Goal: Transaction & Acquisition: Purchase product/service

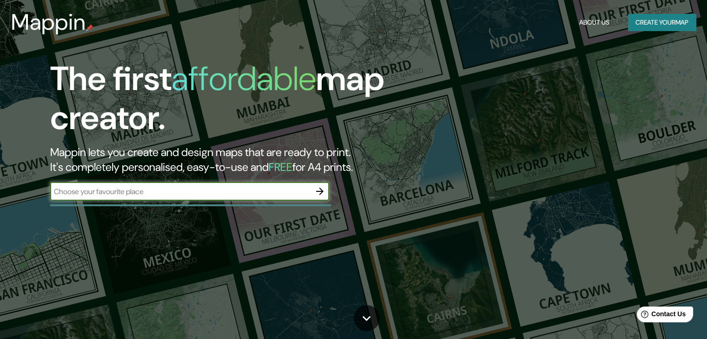
click at [199, 194] on input "text" at bounding box center [180, 191] width 260 height 11
type input "VALLEDUPAR"
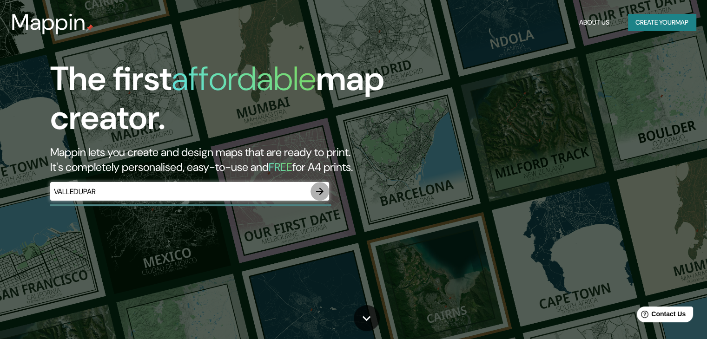
click at [323, 191] on icon "button" at bounding box center [319, 191] width 11 height 11
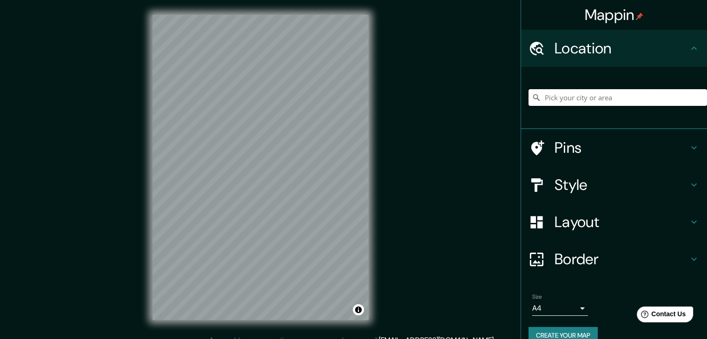
click at [585, 97] on input "Pick your city or area" at bounding box center [617, 97] width 178 height 17
type input "Valledupar, [GEOGRAPHIC_DATA], [GEOGRAPHIC_DATA]"
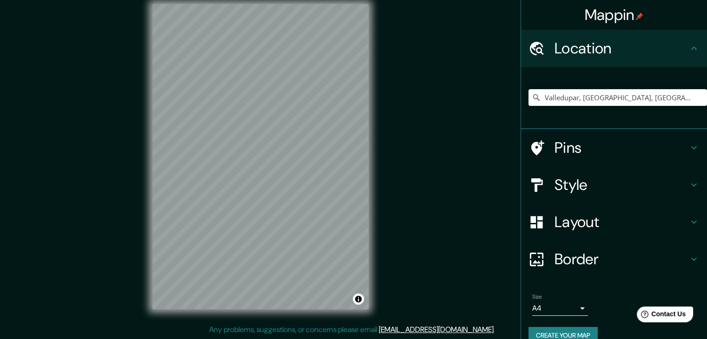
click at [555, 148] on h4 "Pins" at bounding box center [621, 147] width 134 height 19
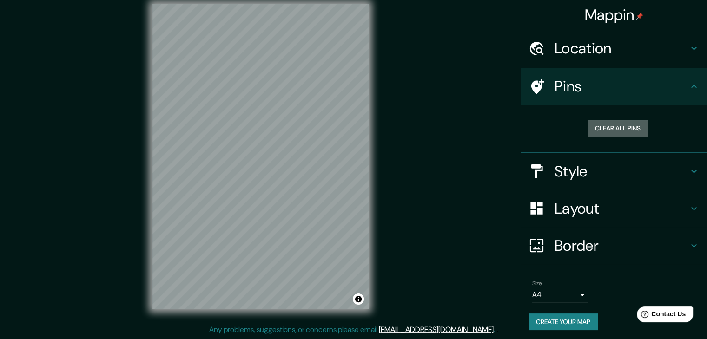
click at [627, 125] on button "Clear all pins" at bounding box center [617, 128] width 60 height 17
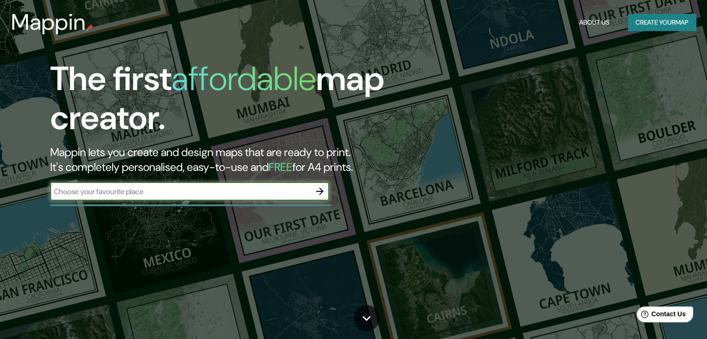
click at [224, 208] on div "The first affordable map creator. Mappin lets you create and design maps that a…" at bounding box center [227, 134] width 424 height 151
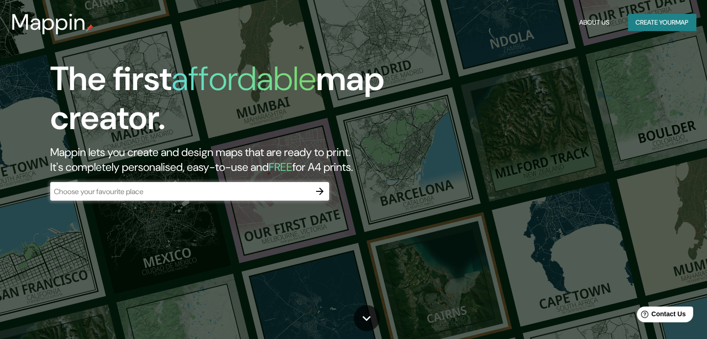
click at [224, 207] on div "The first affordable map creator. Mappin lets you create and design maps that a…" at bounding box center [227, 134] width 424 height 151
click at [224, 190] on input "text" at bounding box center [180, 191] width 260 height 11
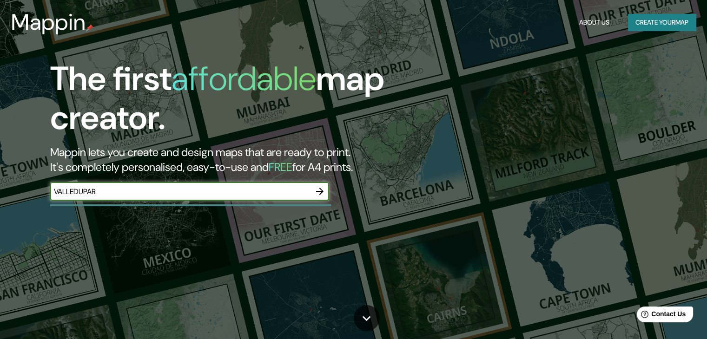
type input "VALLEDUPAR"
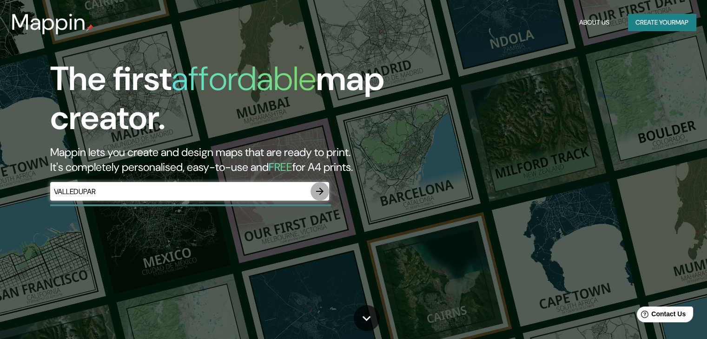
click at [318, 188] on icon "button" at bounding box center [319, 191] width 11 height 11
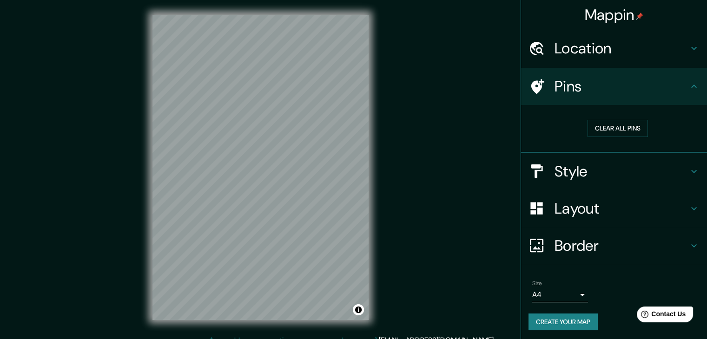
click at [544, 43] on div at bounding box center [541, 48] width 26 height 16
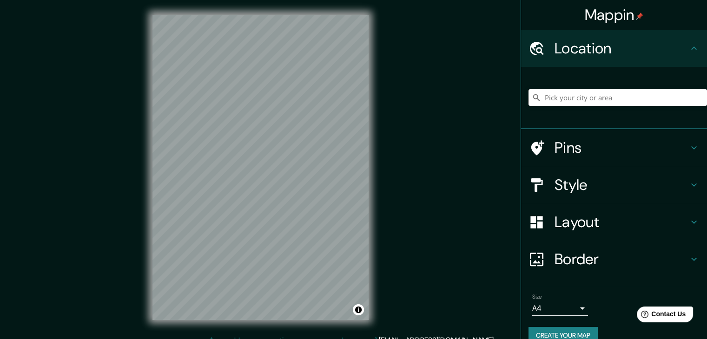
click at [554, 93] on input "Pick your city or area" at bounding box center [617, 97] width 178 height 17
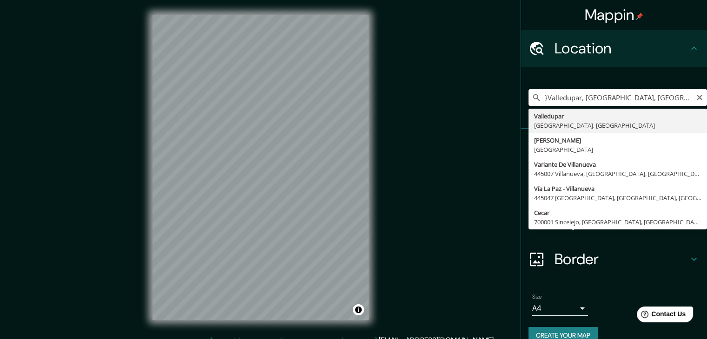
type input "}Valledupar, [GEOGRAPHIC_DATA], [GEOGRAPHIC_DATA]"
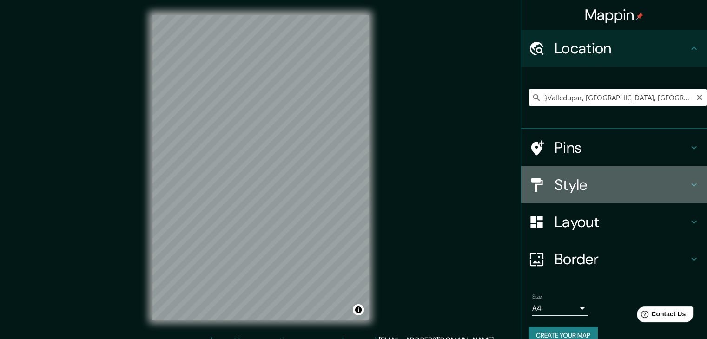
click at [562, 189] on h4 "Style" at bounding box center [621, 185] width 134 height 19
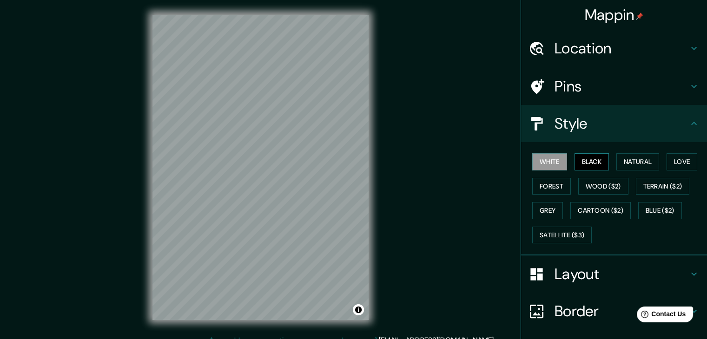
click at [575, 160] on button "Black" at bounding box center [591, 161] width 35 height 17
click at [627, 165] on button "Natural" at bounding box center [637, 161] width 43 height 17
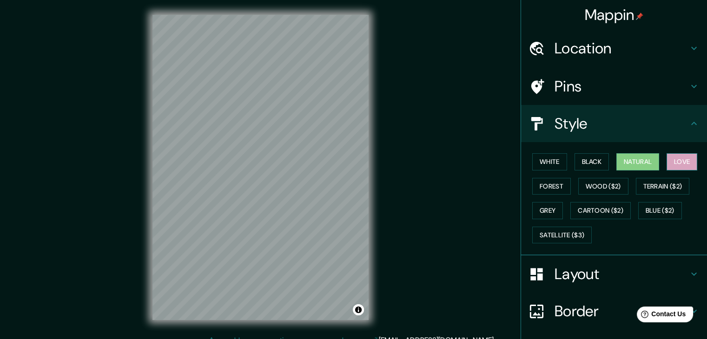
click at [675, 162] on button "Love" at bounding box center [681, 161] width 31 height 17
click at [538, 192] on button "Forest" at bounding box center [551, 186] width 39 height 17
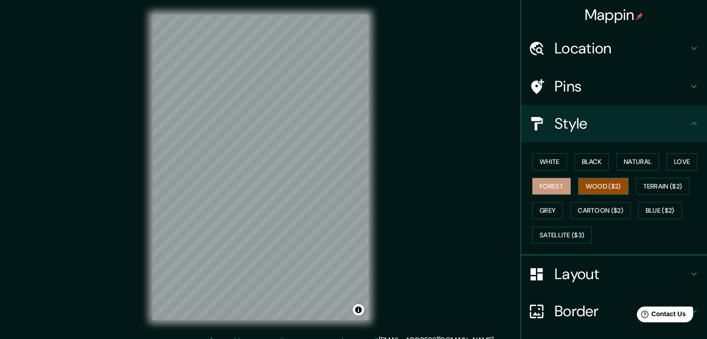
click at [595, 187] on button "Wood ($2)" at bounding box center [603, 186] width 50 height 17
click at [546, 207] on button "Grey" at bounding box center [547, 210] width 31 height 17
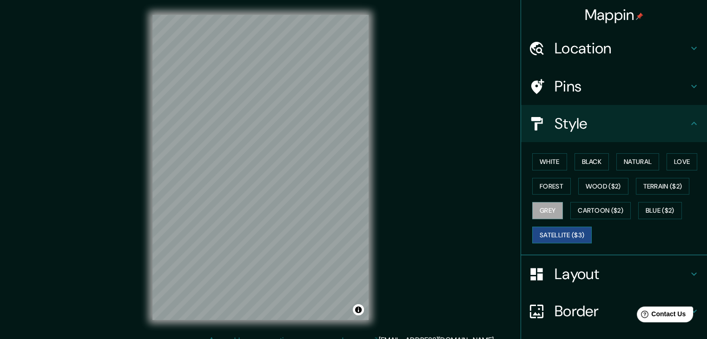
click at [559, 235] on button "Satellite ($3)" at bounding box center [561, 235] width 59 height 17
click at [645, 213] on button "Blue ($2)" at bounding box center [660, 210] width 44 height 17
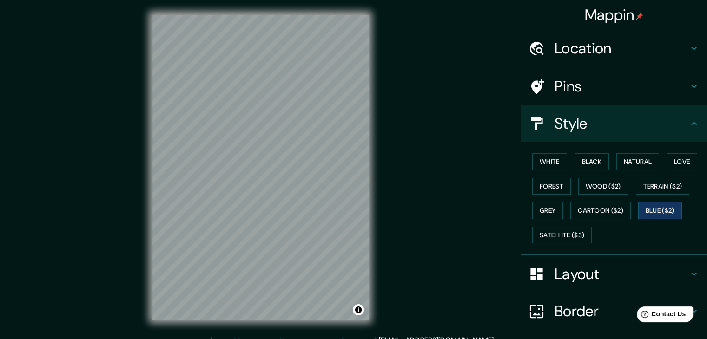
click at [660, 196] on div "White Black Natural Love Forest Wood ($2) Terrain ($2) Grey Cartoon ($2) Blue (…" at bounding box center [617, 199] width 178 height 98
click at [660, 185] on button "Terrain ($2)" at bounding box center [663, 186] width 54 height 17
click at [680, 164] on button "Love" at bounding box center [681, 161] width 31 height 17
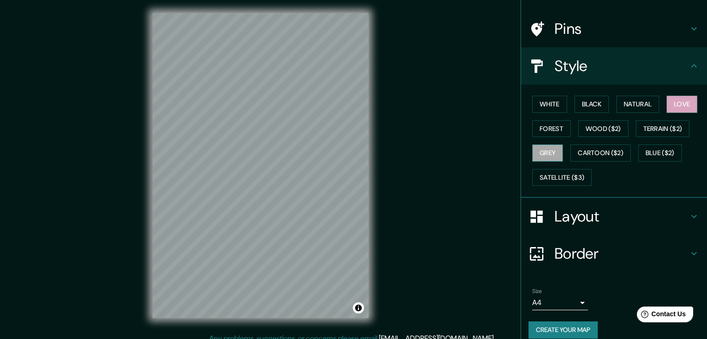
scroll to position [67, 0]
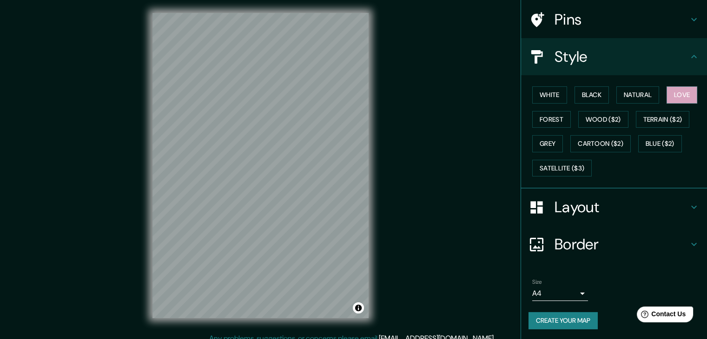
click at [573, 244] on h4 "Border" at bounding box center [621, 244] width 134 height 19
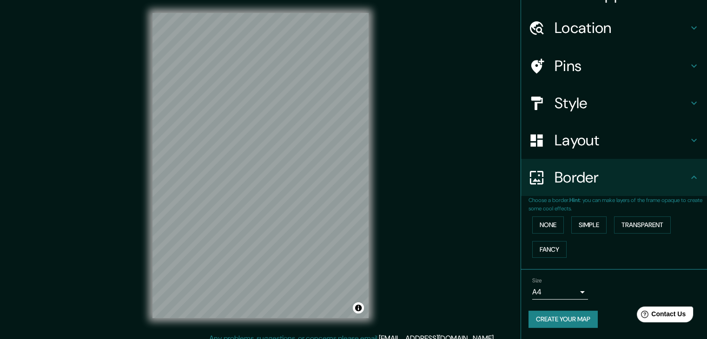
scroll to position [20, 0]
click at [53, 21] on div "Mappin Location }[GEOGRAPHIC_DATA], [GEOGRAPHIC_DATA], [GEOGRAPHIC_DATA] Valled…" at bounding box center [353, 173] width 707 height 350
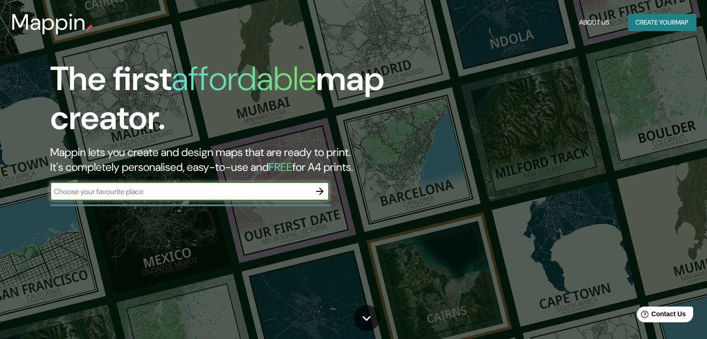
click at [218, 188] on input "text" at bounding box center [180, 191] width 260 height 11
type input "VALLEDUPAR"
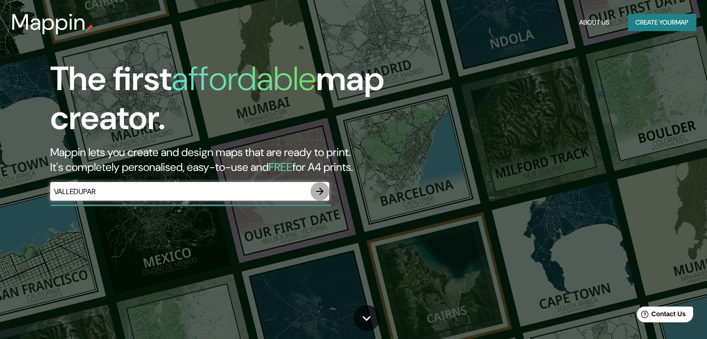
click at [317, 189] on icon "button" at bounding box center [319, 191] width 11 height 11
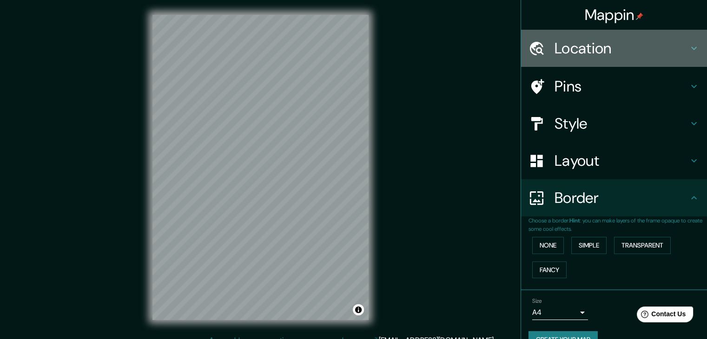
click at [624, 51] on h4 "Location" at bounding box center [621, 48] width 134 height 19
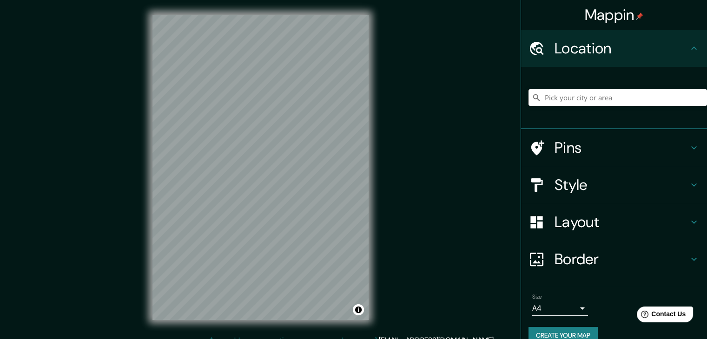
click at [543, 98] on input "Pick your city or area" at bounding box center [617, 97] width 178 height 17
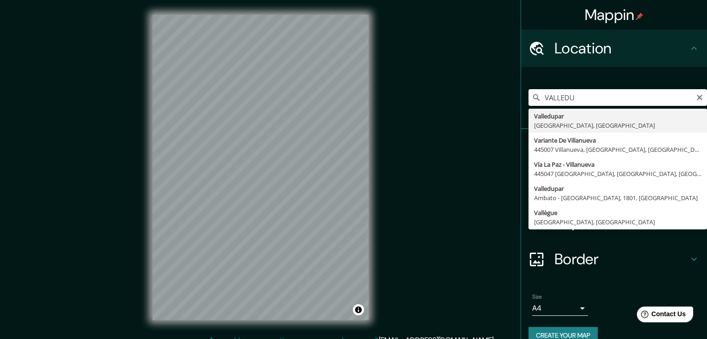
type input "Valledupar, [GEOGRAPHIC_DATA], [GEOGRAPHIC_DATA]"
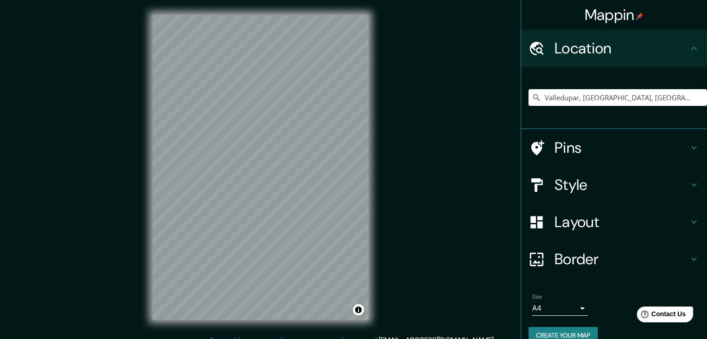
scroll to position [11, 0]
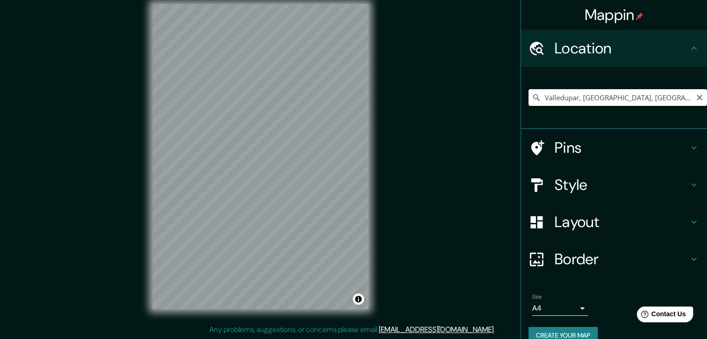
click at [564, 97] on input "Valledupar, [GEOGRAPHIC_DATA], [GEOGRAPHIC_DATA]" at bounding box center [617, 97] width 178 height 17
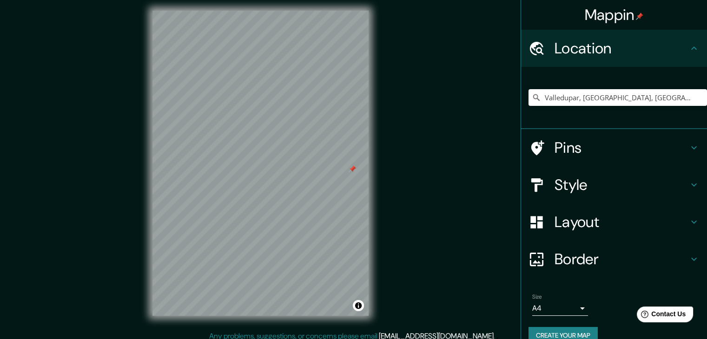
scroll to position [5, 0]
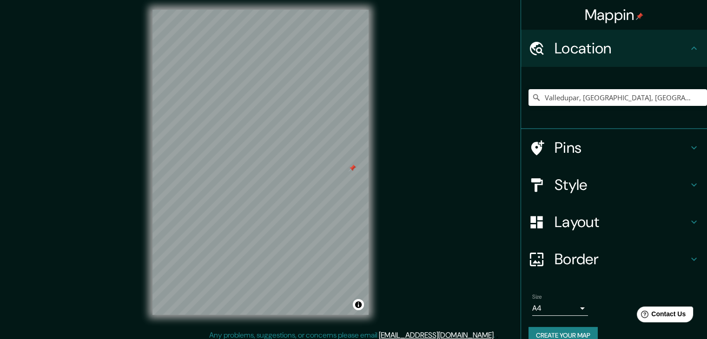
click at [350, 169] on div at bounding box center [351, 167] width 7 height 7
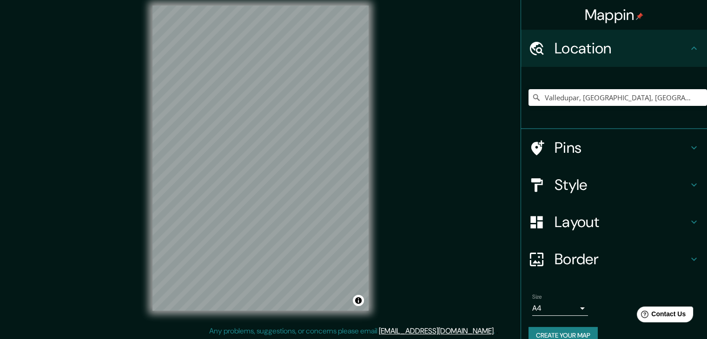
scroll to position [11, 0]
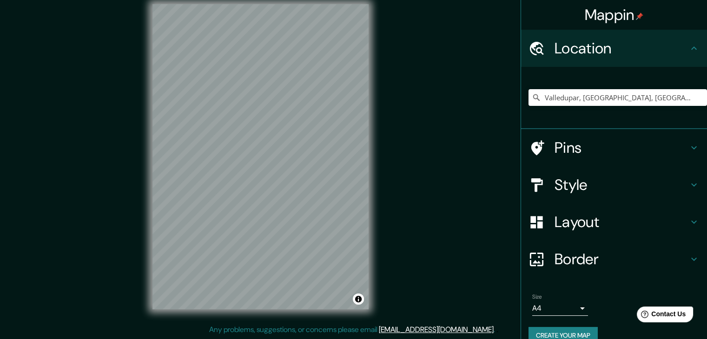
click at [554, 192] on h4 "Style" at bounding box center [621, 185] width 134 height 19
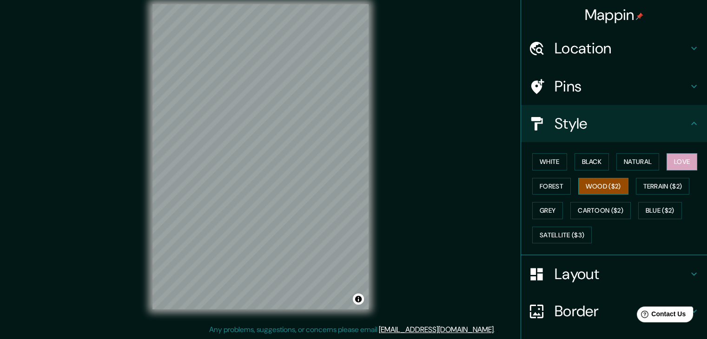
click at [591, 187] on button "Wood ($2)" at bounding box center [603, 186] width 50 height 17
click at [550, 182] on button "Forest" at bounding box center [551, 186] width 39 height 17
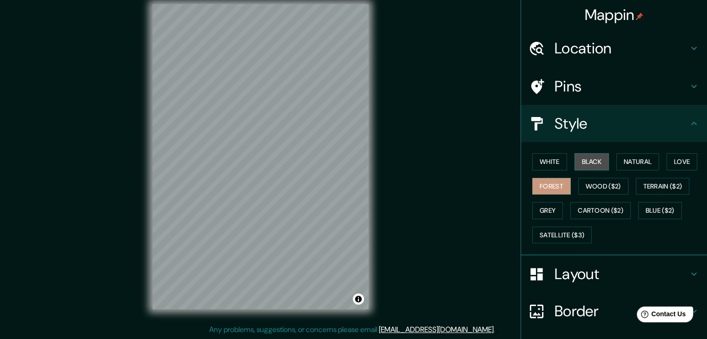
click at [596, 162] on button "Black" at bounding box center [591, 161] width 35 height 17
click at [549, 156] on button "White" at bounding box center [549, 161] width 35 height 17
click at [551, 175] on div "White Black Natural Love Forest Wood ($2) Terrain ($2) Grey Cartoon ($2) Blue (…" at bounding box center [617, 199] width 178 height 98
click at [552, 180] on button "Forest" at bounding box center [551, 186] width 39 height 17
click at [682, 158] on button "Love" at bounding box center [681, 161] width 31 height 17
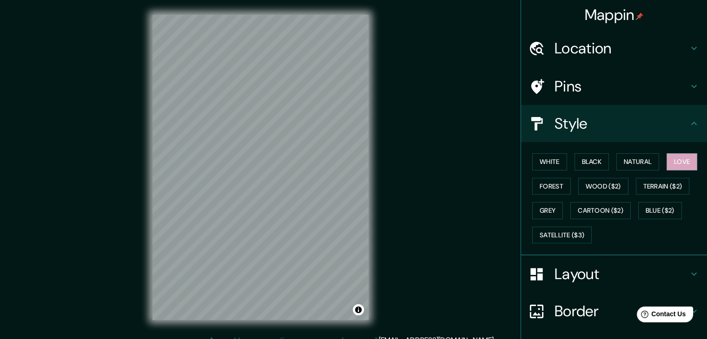
scroll to position [0, 0]
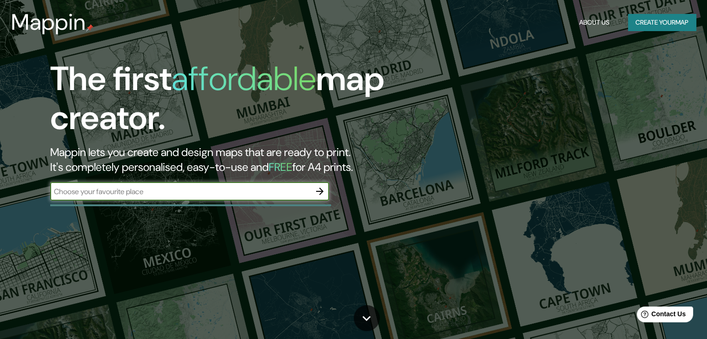
click at [161, 197] on input "text" at bounding box center [180, 191] width 260 height 11
click at [162, 191] on input "text" at bounding box center [180, 191] width 260 height 11
